Goal: Transaction & Acquisition: Download file/media

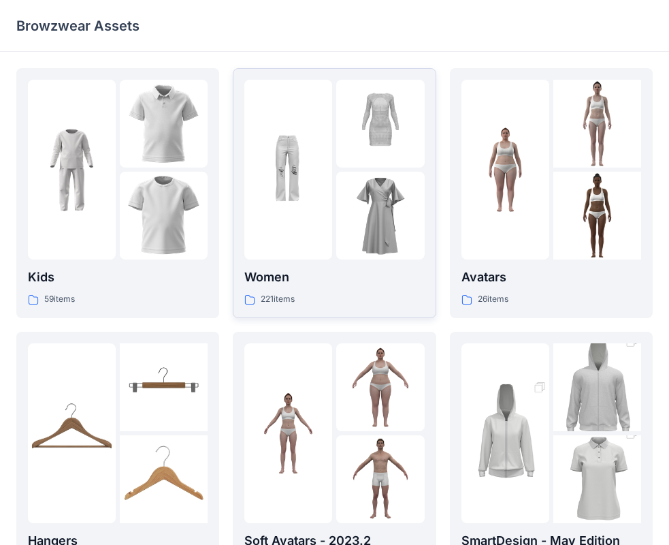
click at [305, 254] on div at bounding box center [288, 170] width 88 height 180
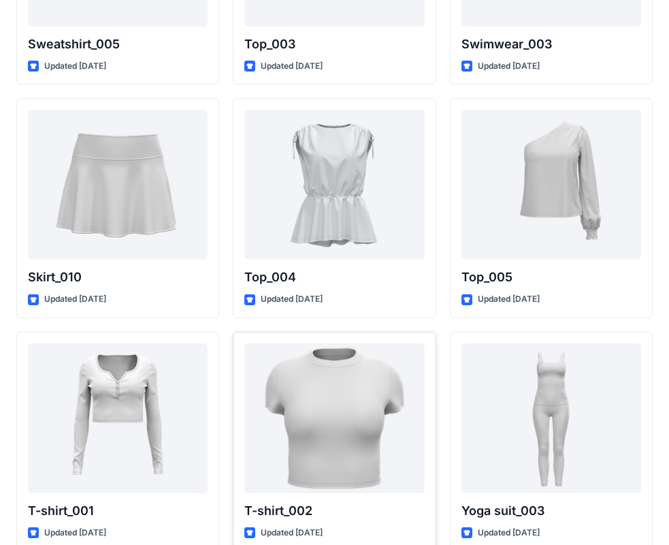
scroll to position [7036, 0]
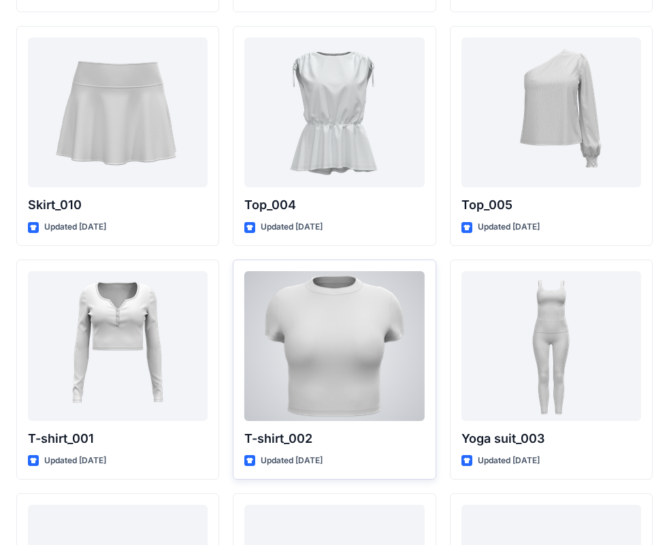
click at [371, 379] on div at bounding box center [334, 346] width 180 height 150
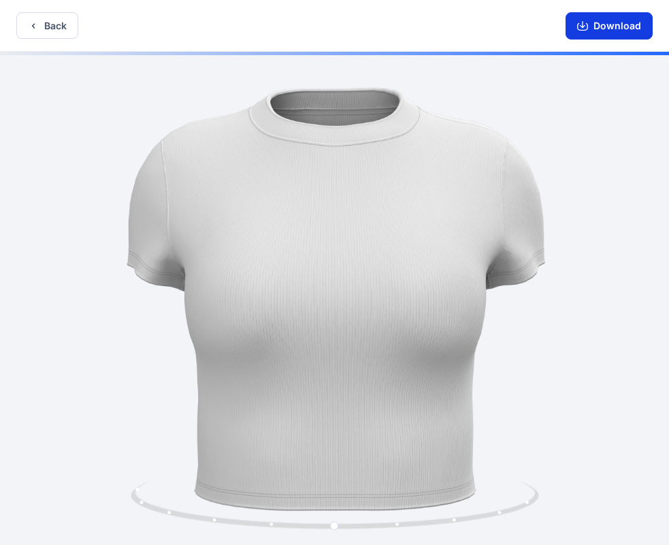
click at [602, 28] on button "Download" at bounding box center [609, 25] width 87 height 27
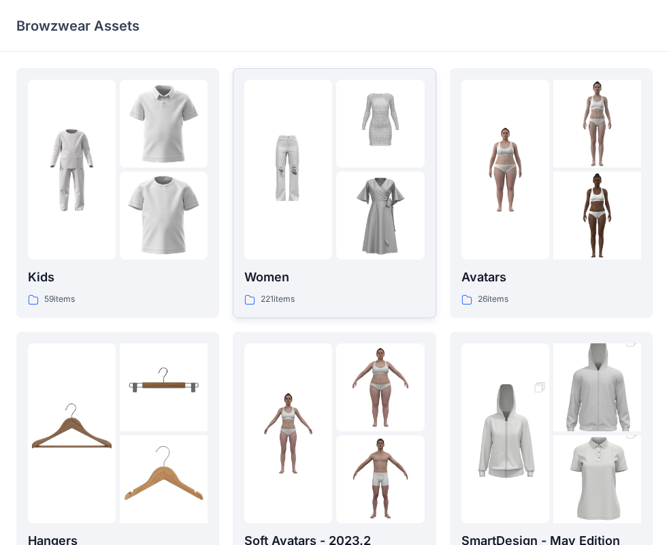
click at [292, 199] on img at bounding box center [288, 170] width 88 height 88
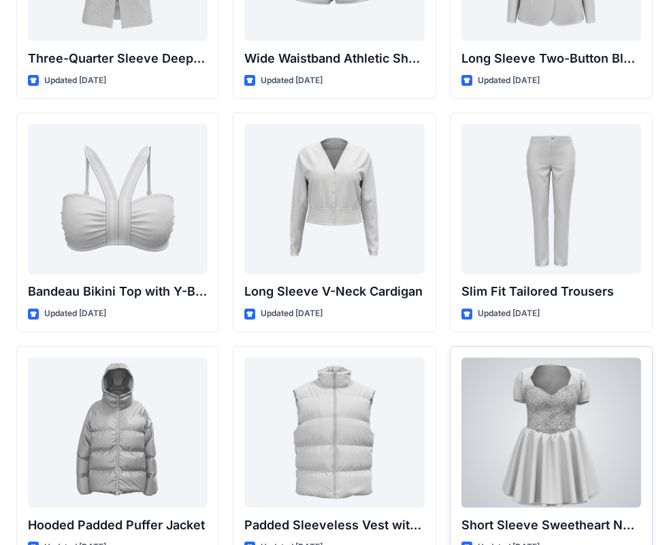
scroll to position [1440, 0]
